Goal: Navigation & Orientation: Find specific page/section

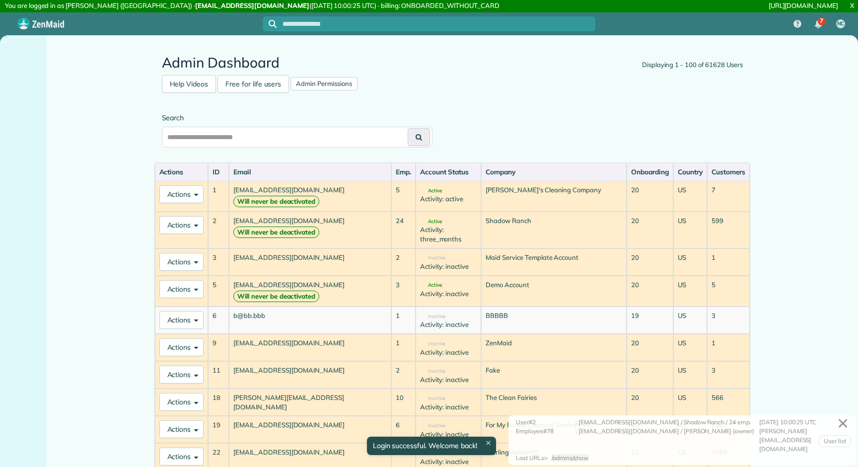
scroll to position [104, 0]
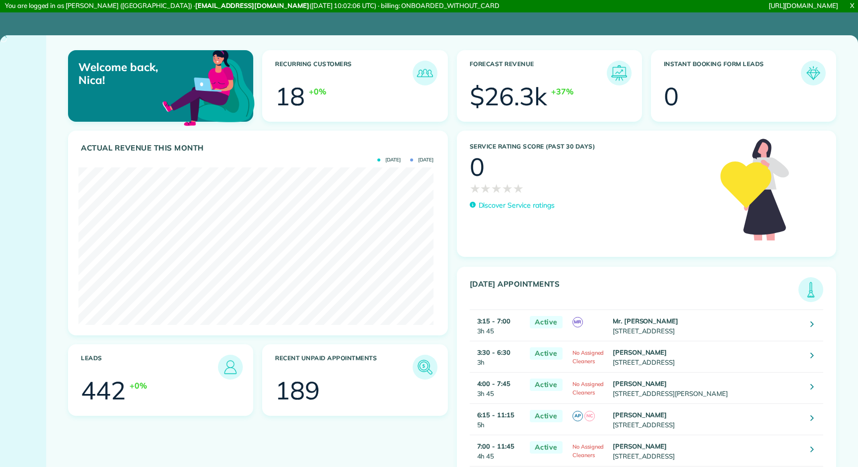
scroll to position [157, 355]
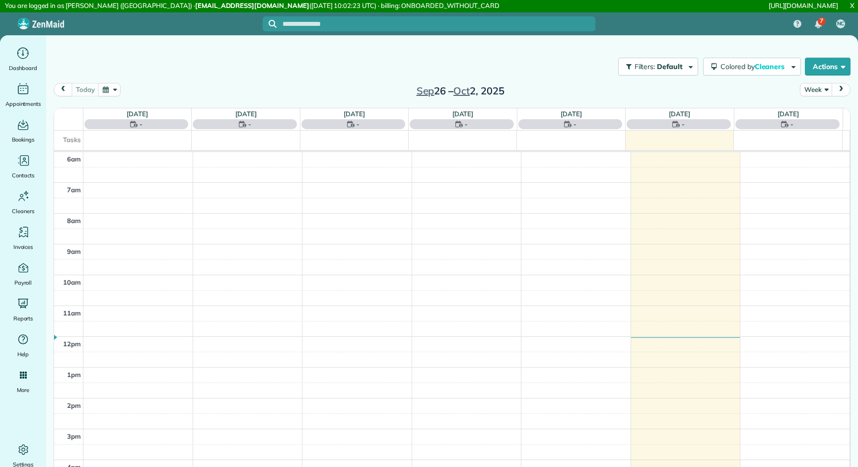
scroll to position [31, 0]
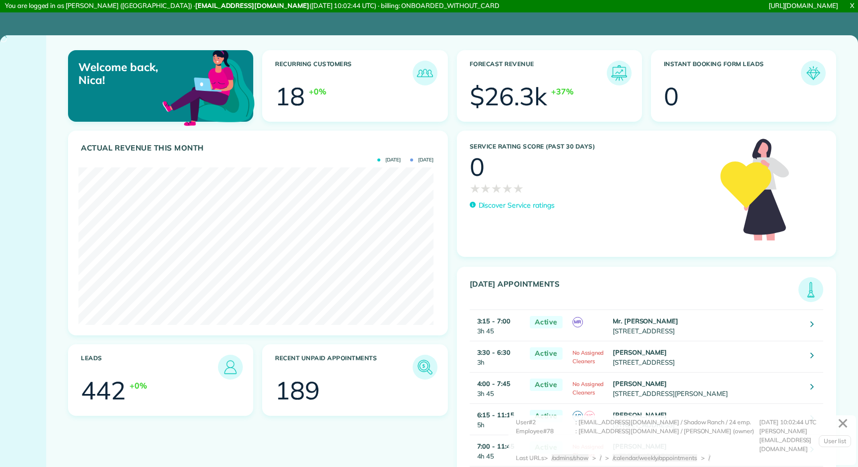
scroll to position [157, 355]
